Goal: Information Seeking & Learning: Learn about a topic

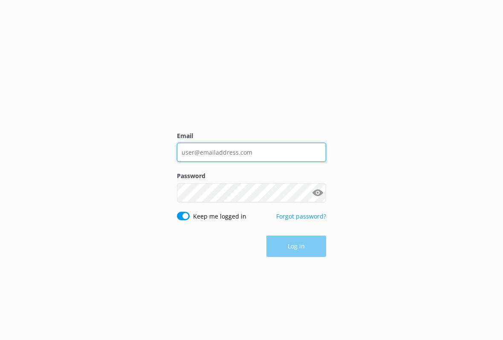
type input "[EMAIL_ADDRESS][DOMAIN_NAME]"
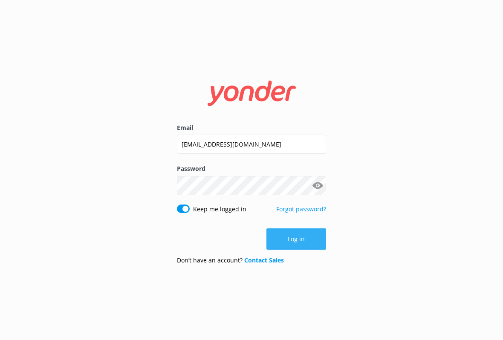
click at [280, 235] on button "Log in" at bounding box center [296, 238] width 60 height 21
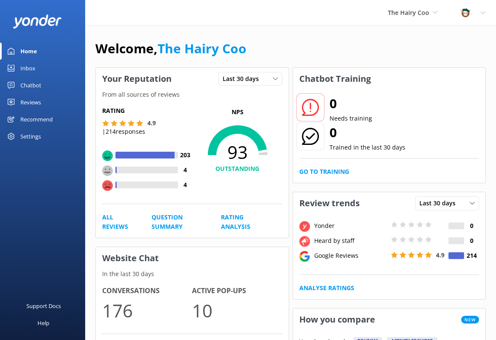
click at [24, 104] on div "Reviews" at bounding box center [30, 102] width 20 height 17
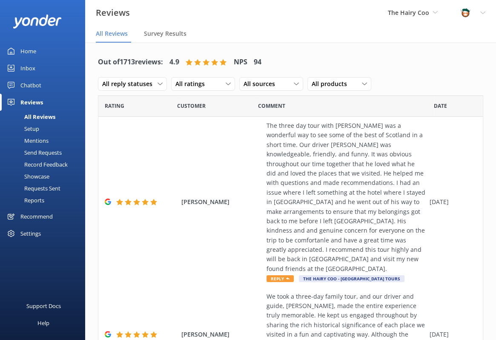
click at [34, 142] on div "Mentions" at bounding box center [26, 141] width 43 height 12
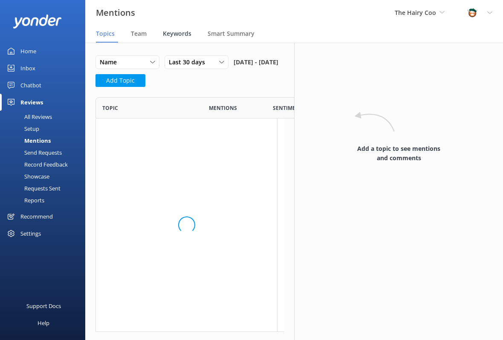
scroll to position [390, 175]
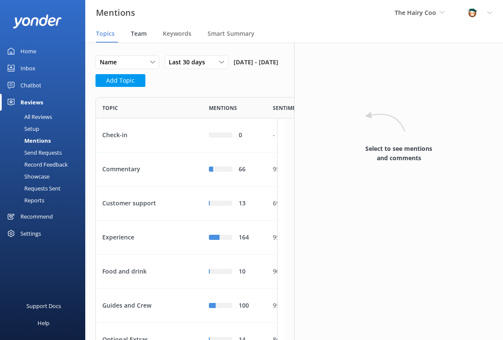
click at [145, 34] on span "Team" at bounding box center [139, 33] width 16 height 9
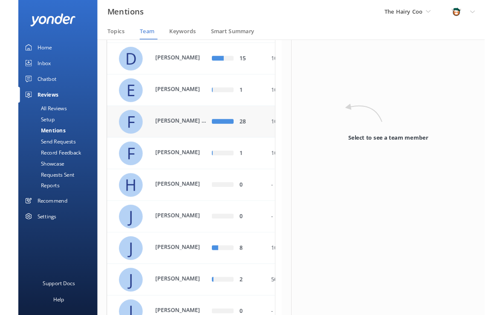
scroll to position [32, 0]
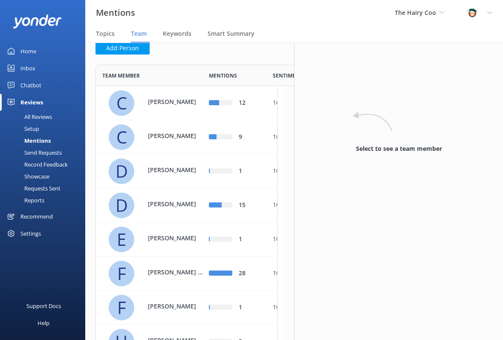
click at [492, 77] on div "Select to see a team member" at bounding box center [398, 191] width 209 height 297
